Goal: Task Accomplishment & Management: Use online tool/utility

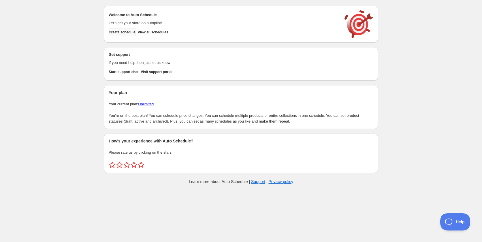
click at [131, 32] on span "Create schedule" at bounding box center [122, 32] width 27 height 5
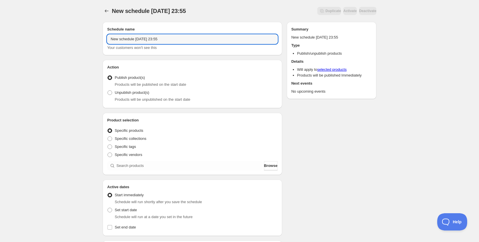
click at [158, 35] on input "New schedule [DATE] 23:55" at bounding box center [192, 39] width 170 height 9
drag, startPoint x: 134, startPoint y: 39, endPoint x: 152, endPoint y: 39, distance: 17.6
click at [152, 39] on input "Schedule for C10Hi25" at bounding box center [192, 39] width 170 height 9
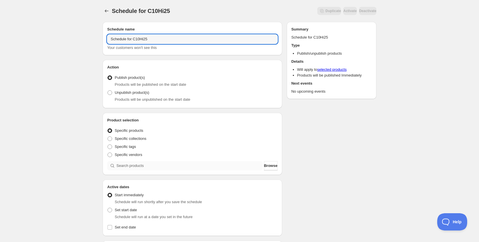
type input "Schedule for C10Hi25"
click at [133, 165] on input "search" at bounding box center [189, 165] width 146 height 9
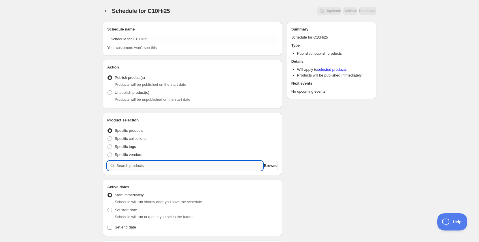
paste input "C10Hi25"
type input "C10Hi25"
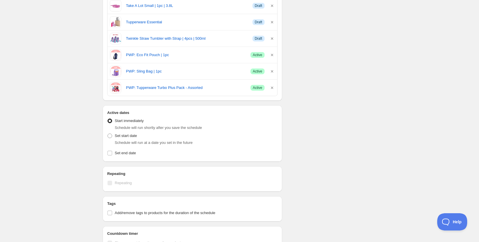
scroll to position [404, 0]
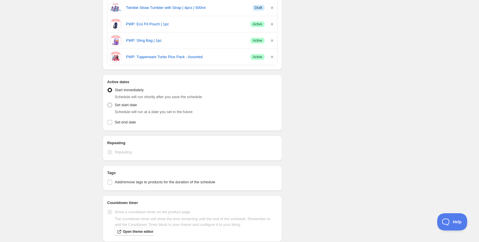
click at [130, 105] on span "Set start date" at bounding box center [126, 105] width 22 height 4
click at [108, 103] on input "Set start date" at bounding box center [108, 103] width 0 height 0
radio input "true"
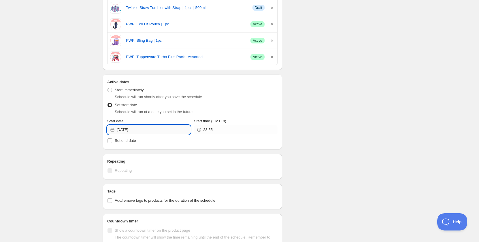
click at [139, 129] on input "[DATE]" at bounding box center [153, 129] width 74 height 9
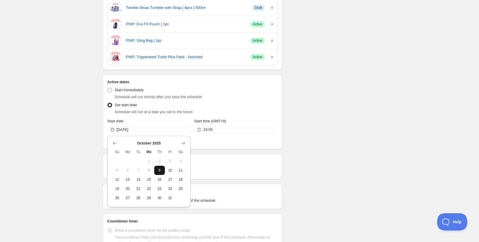
click at [159, 172] on span "9" at bounding box center [160, 170] width 6 height 5
type input "[DATE]"
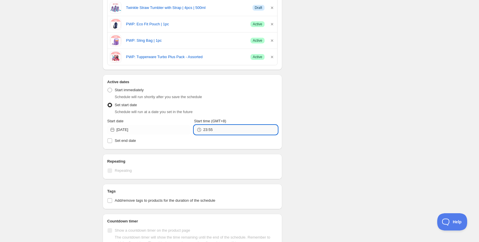
click at [209, 130] on input "23:55" at bounding box center [240, 129] width 74 height 9
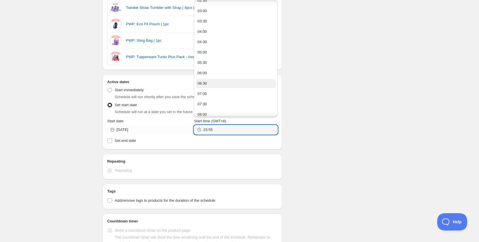
scroll to position [86, 0]
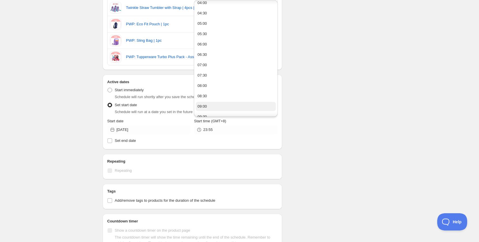
click at [207, 108] on div "09:00" at bounding box center [202, 107] width 10 height 6
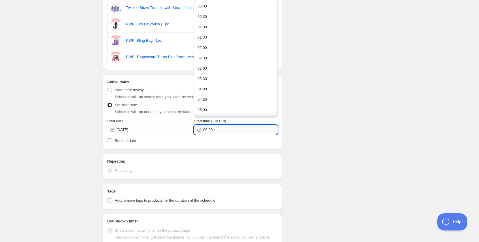
drag, startPoint x: 209, startPoint y: 130, endPoint x: 215, endPoint y: 131, distance: 5.8
click at [215, 131] on input "09:00" at bounding box center [240, 129] width 74 height 9
type input "09:55"
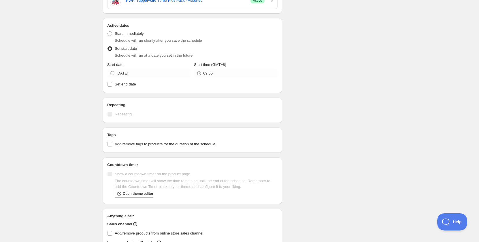
scroll to position [461, 0]
click at [129, 85] on span "Set end date" at bounding box center [125, 83] width 21 height 4
click at [112, 85] on input "Set end date" at bounding box center [110, 83] width 5 height 5
checkbox input "true"
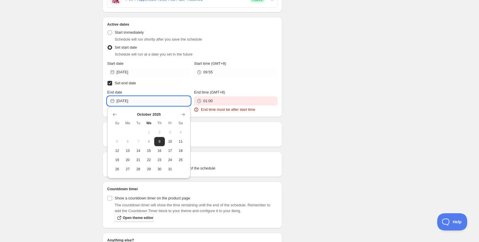
click at [129, 101] on input "[DATE]" at bounding box center [153, 101] width 74 height 9
click at [178, 141] on span "11" at bounding box center [181, 142] width 6 height 5
type input "[DATE]"
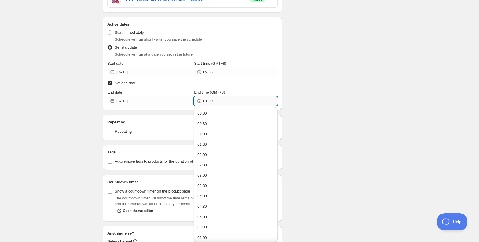
click at [217, 102] on input "01:00" at bounding box center [240, 101] width 74 height 9
click at [215, 201] on button "22:00" at bounding box center [236, 204] width 80 height 9
type input "22:00"
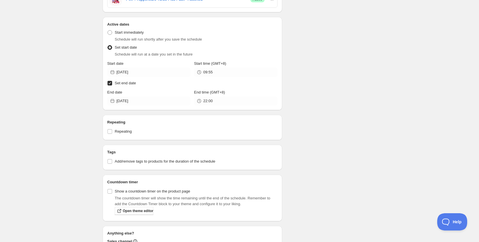
click at [158, 164] on span "Add/remove tags to products for the duration of the schedule" at bounding box center [165, 162] width 101 height 6
click at [112, 164] on input "Add/remove tags to products for the duration of the schedule" at bounding box center [110, 161] width 5 height 5
checkbox input "true"
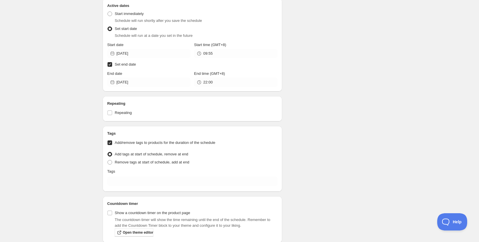
scroll to position [490, 0]
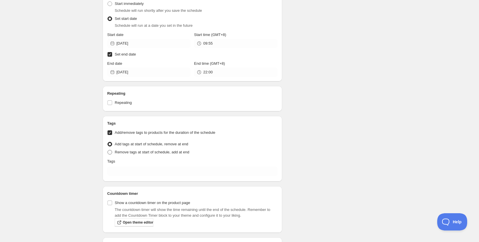
click at [157, 153] on span "Remove tags at start of schedule, add at end" at bounding box center [152, 152] width 75 height 4
click at [108, 150] on input "Remove tags at start of schedule, add at end" at bounding box center [108, 150] width 0 height 0
radio input "true"
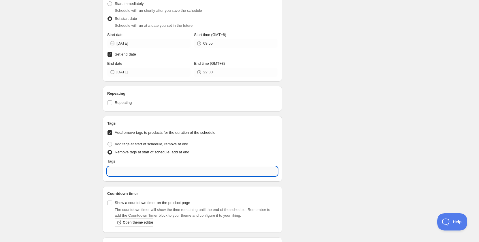
click at [148, 170] on input "text" at bounding box center [192, 171] width 170 height 9
click at [154, 185] on p "Add testing" at bounding box center [196, 185] width 155 height 6
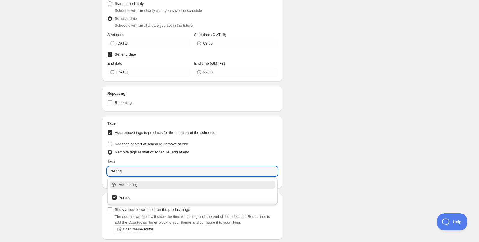
type input "testing"
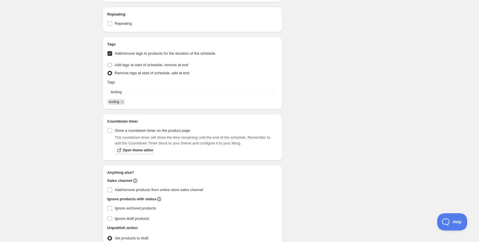
scroll to position [576, 0]
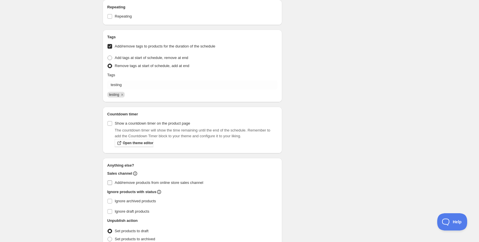
click at [119, 182] on span "Add/remove products from online store sales channel" at bounding box center [159, 183] width 88 height 4
click at [112, 182] on input "Add/remove products from online store sales channel" at bounding box center [110, 183] width 5 height 5
checkbox input "true"
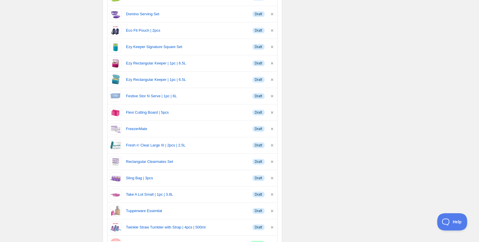
scroll to position [174, 0]
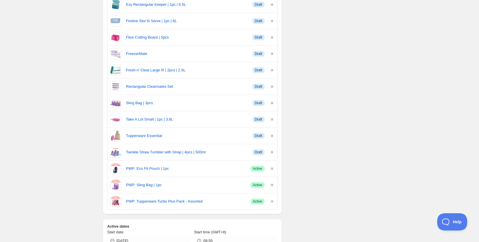
scroll to position [259, 0]
click at [71, 47] on div "Schedule for C10Hi25. This page is ready Schedule for C10Hi25 Scheduled Duplica…" at bounding box center [239, 149] width 479 height 816
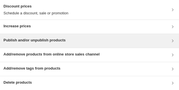
click at [27, 44] on div "Publish and/or unpublish products" at bounding box center [34, 40] width 62 height 7
